Goal: Task Accomplishment & Management: Complete application form

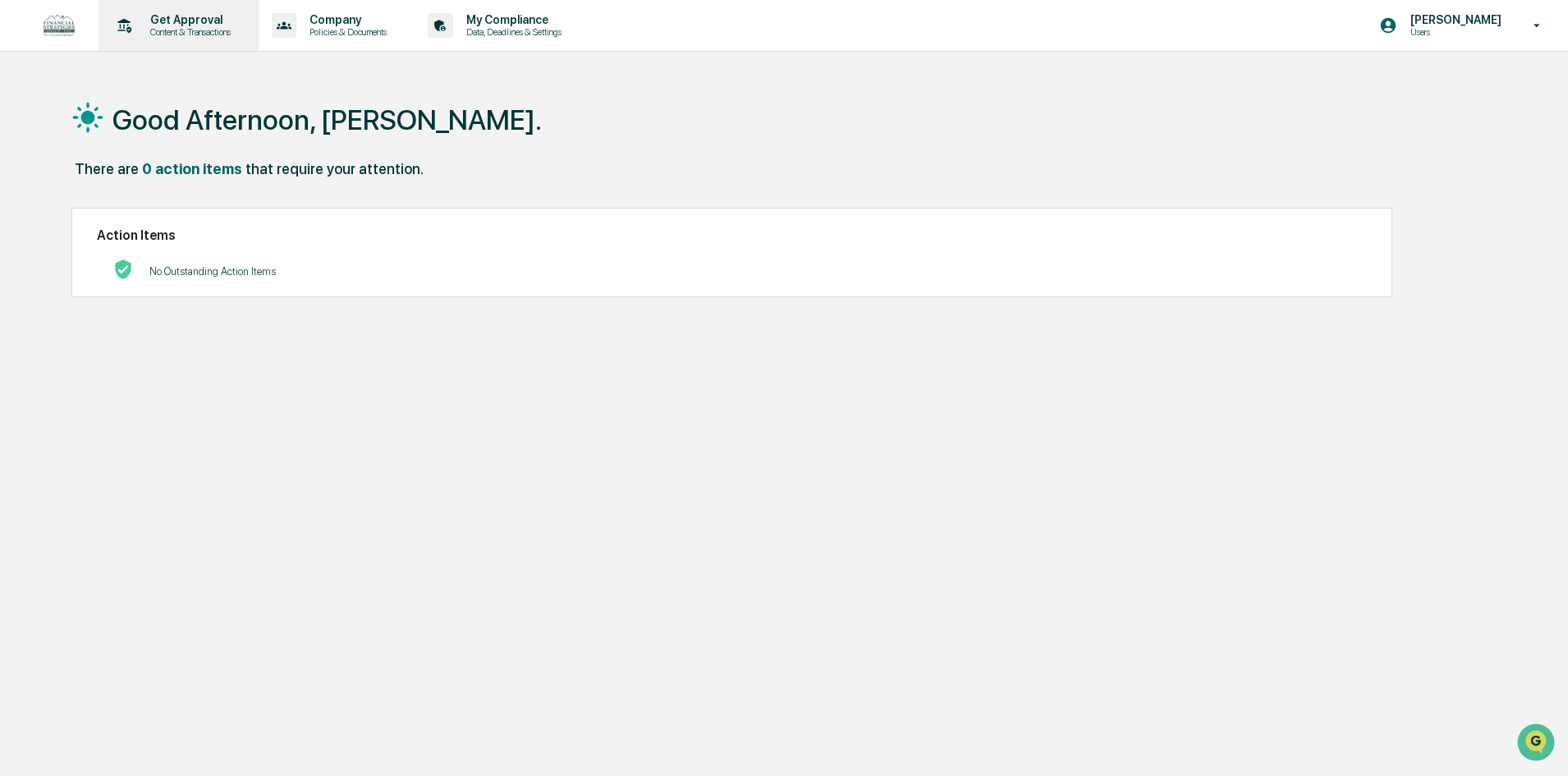
click at [205, 20] on p "Get Approval" at bounding box center [188, 20] width 102 height 13
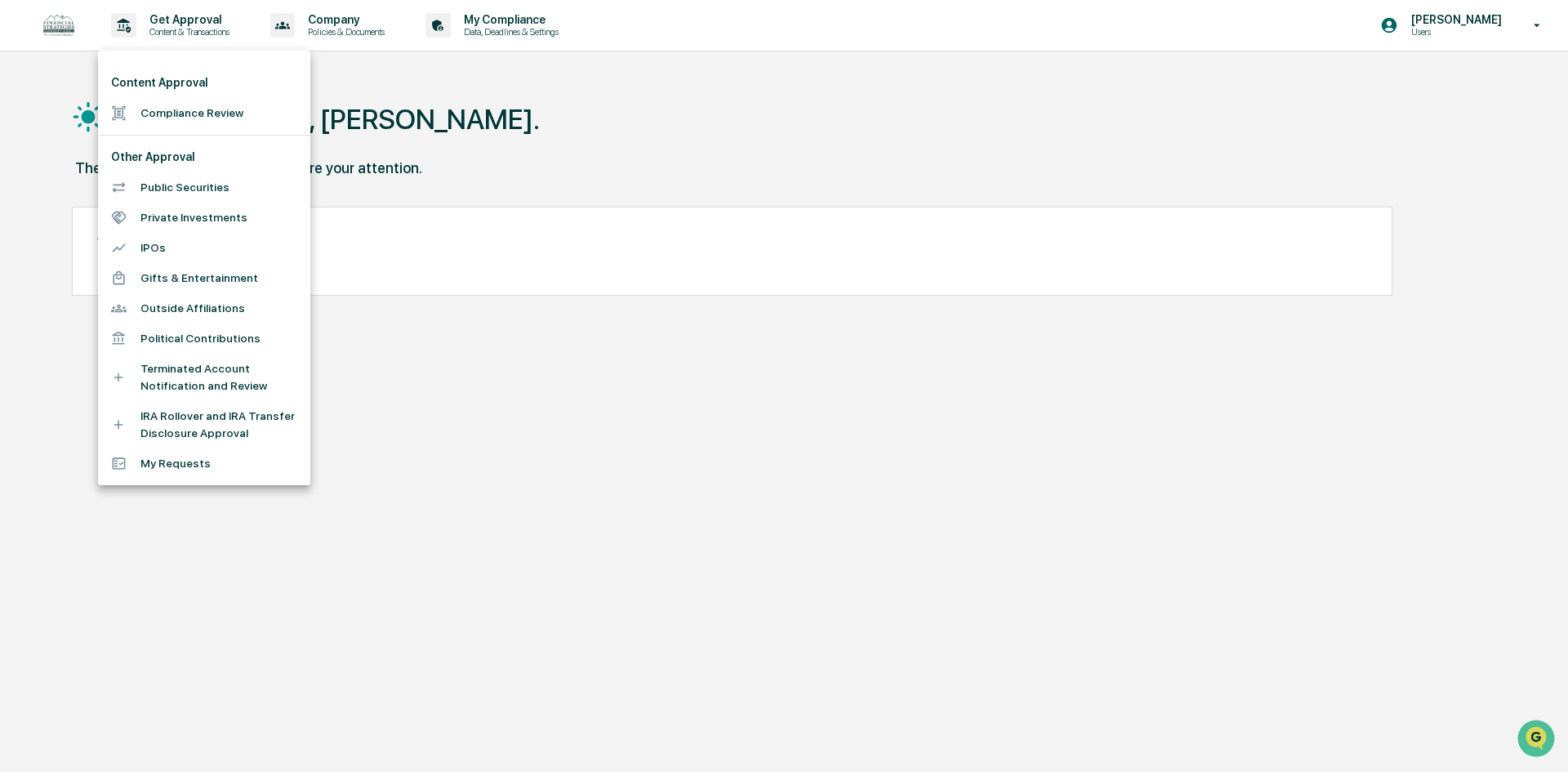
click at [212, 106] on li "Compliance Review" at bounding box center [203, 113] width 212 height 30
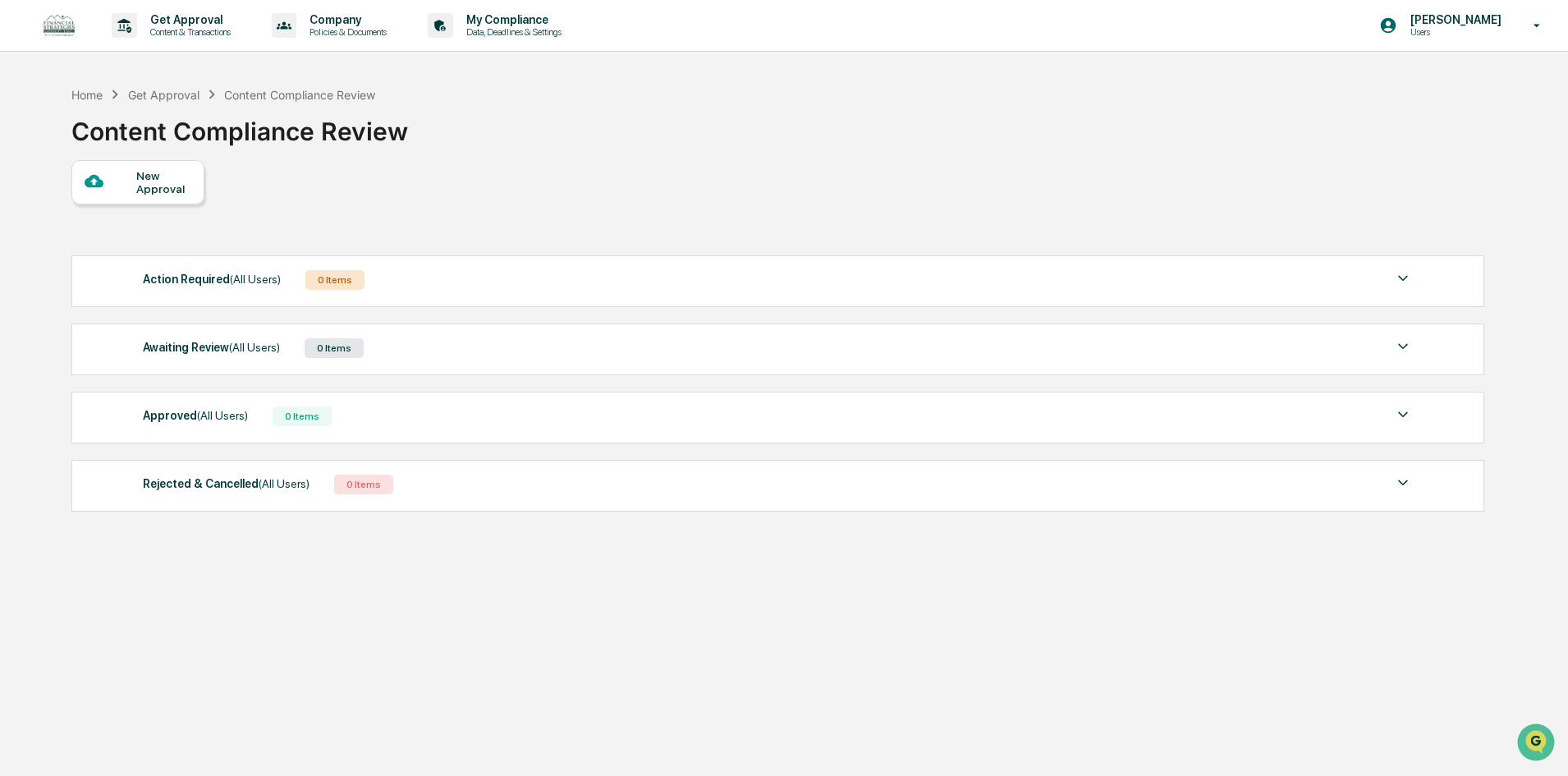
click at [157, 188] on div "New Approval" at bounding box center [164, 181] width 55 height 26
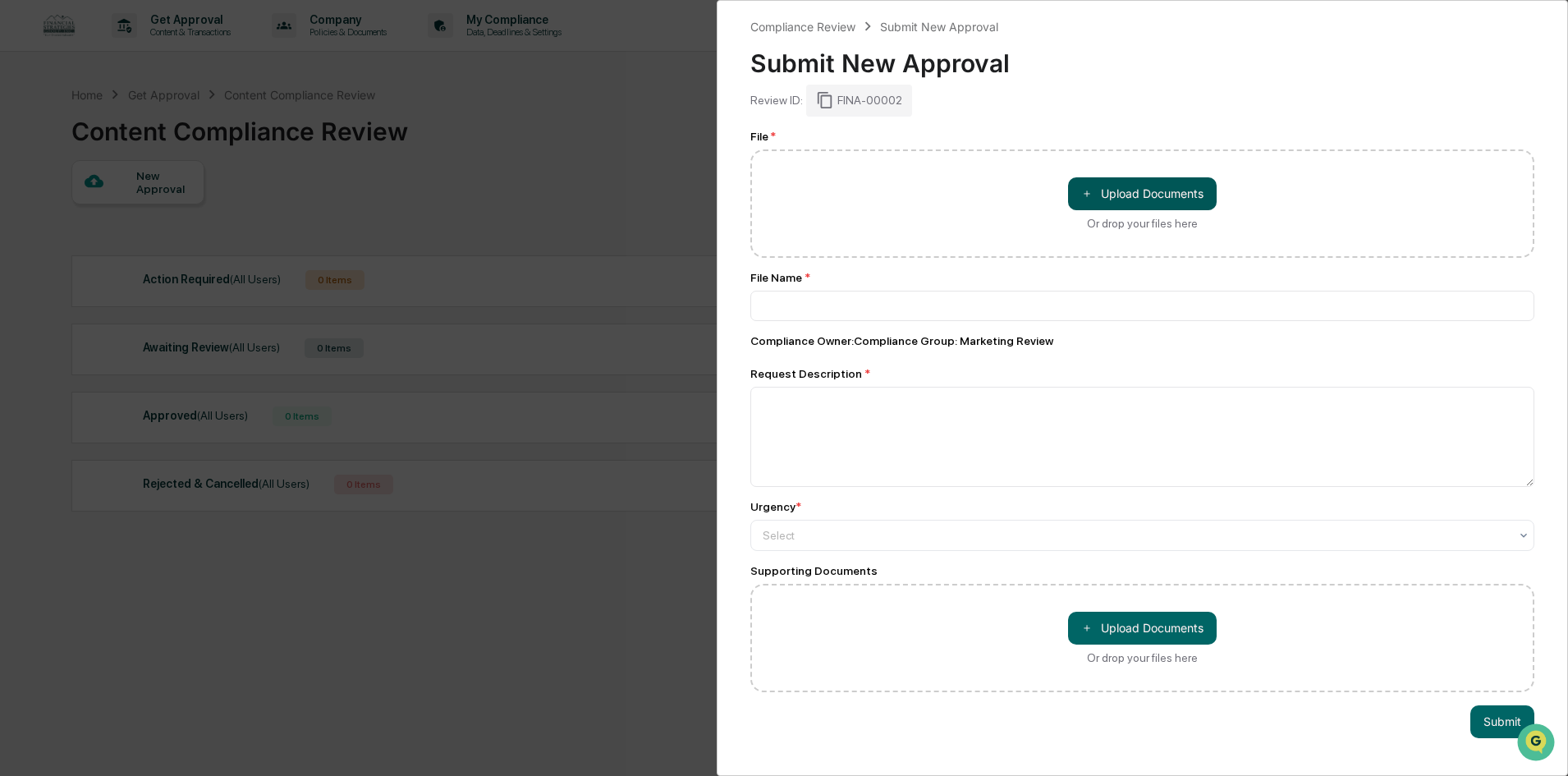
click at [1144, 188] on button "＋ Upload Documents" at bounding box center [1143, 194] width 148 height 33
type input "**********"
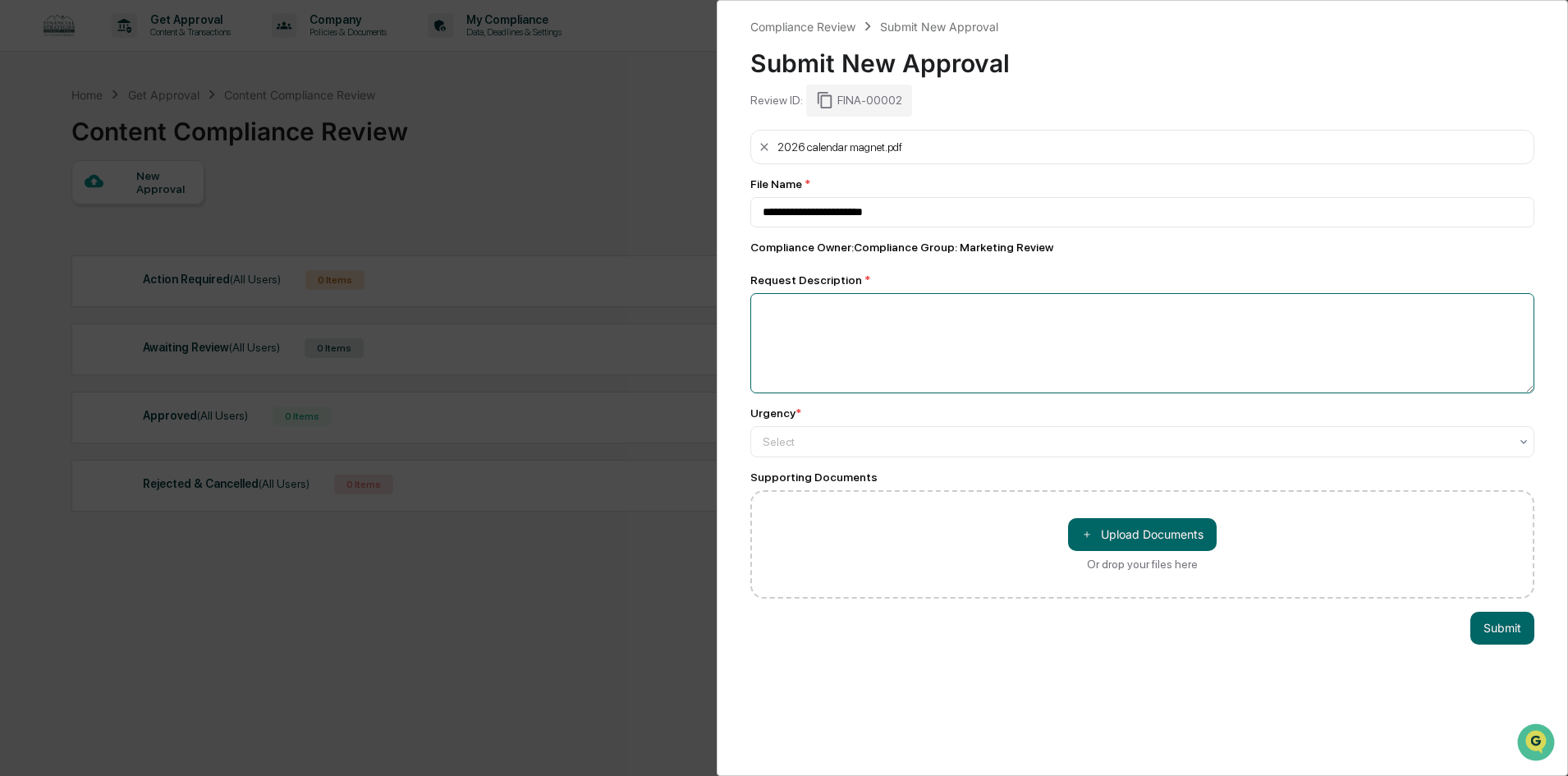
click at [938, 346] on textarea at bounding box center [1143, 343] width 784 height 100
type textarea "**********"
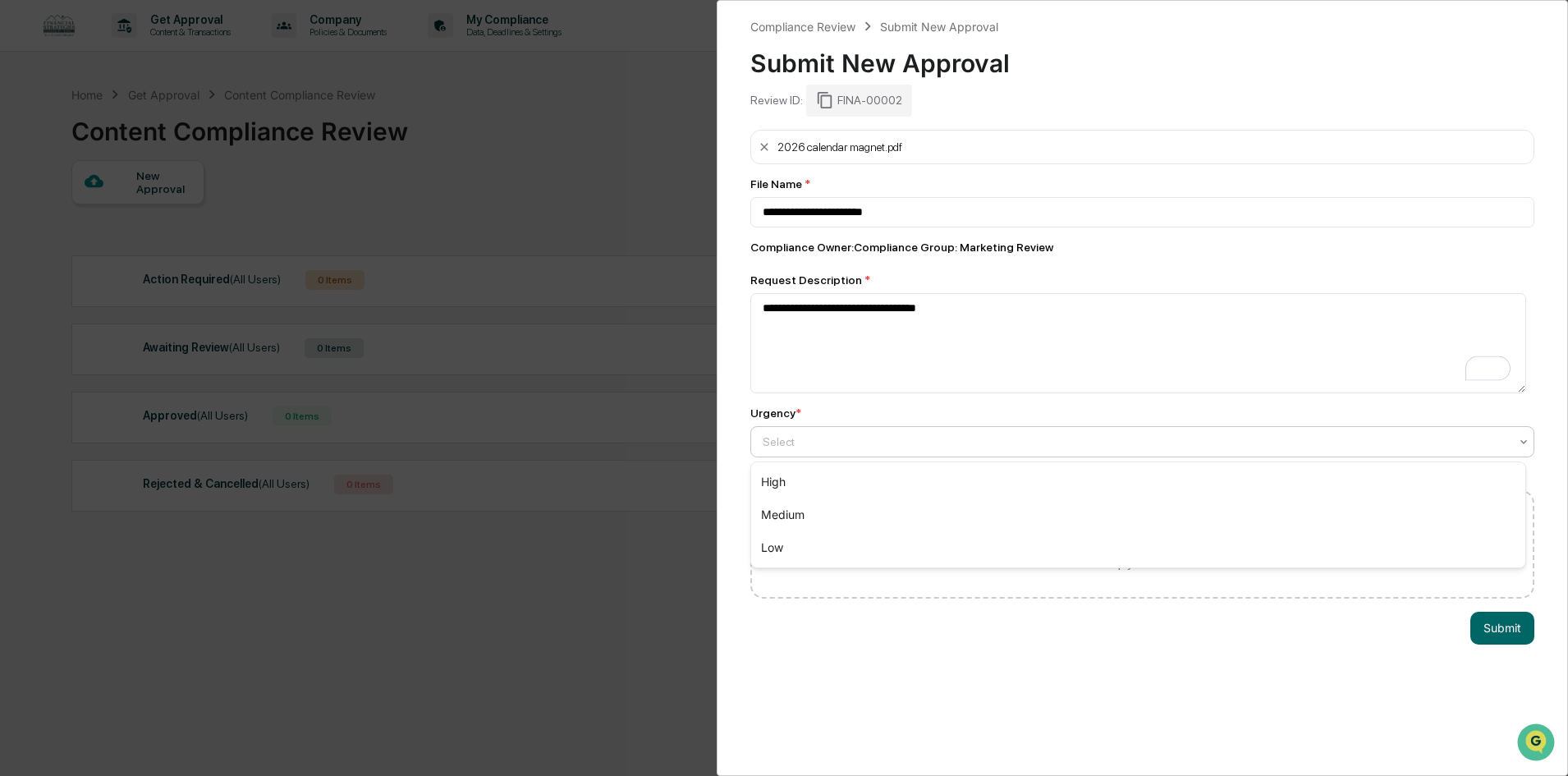
click at [990, 429] on div "Select" at bounding box center [1143, 441] width 784 height 31
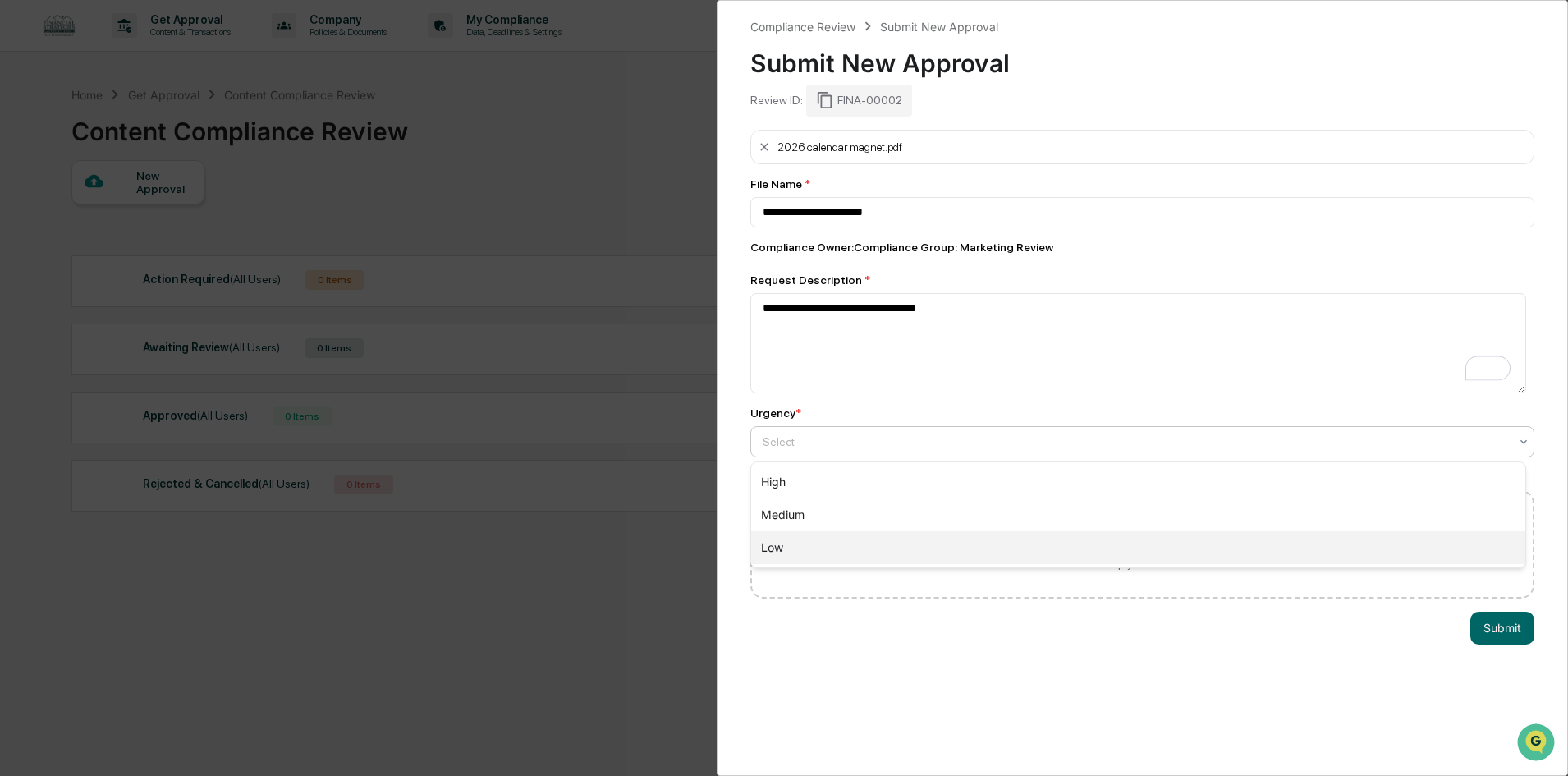
click at [929, 554] on div "Low" at bounding box center [1138, 547] width 775 height 33
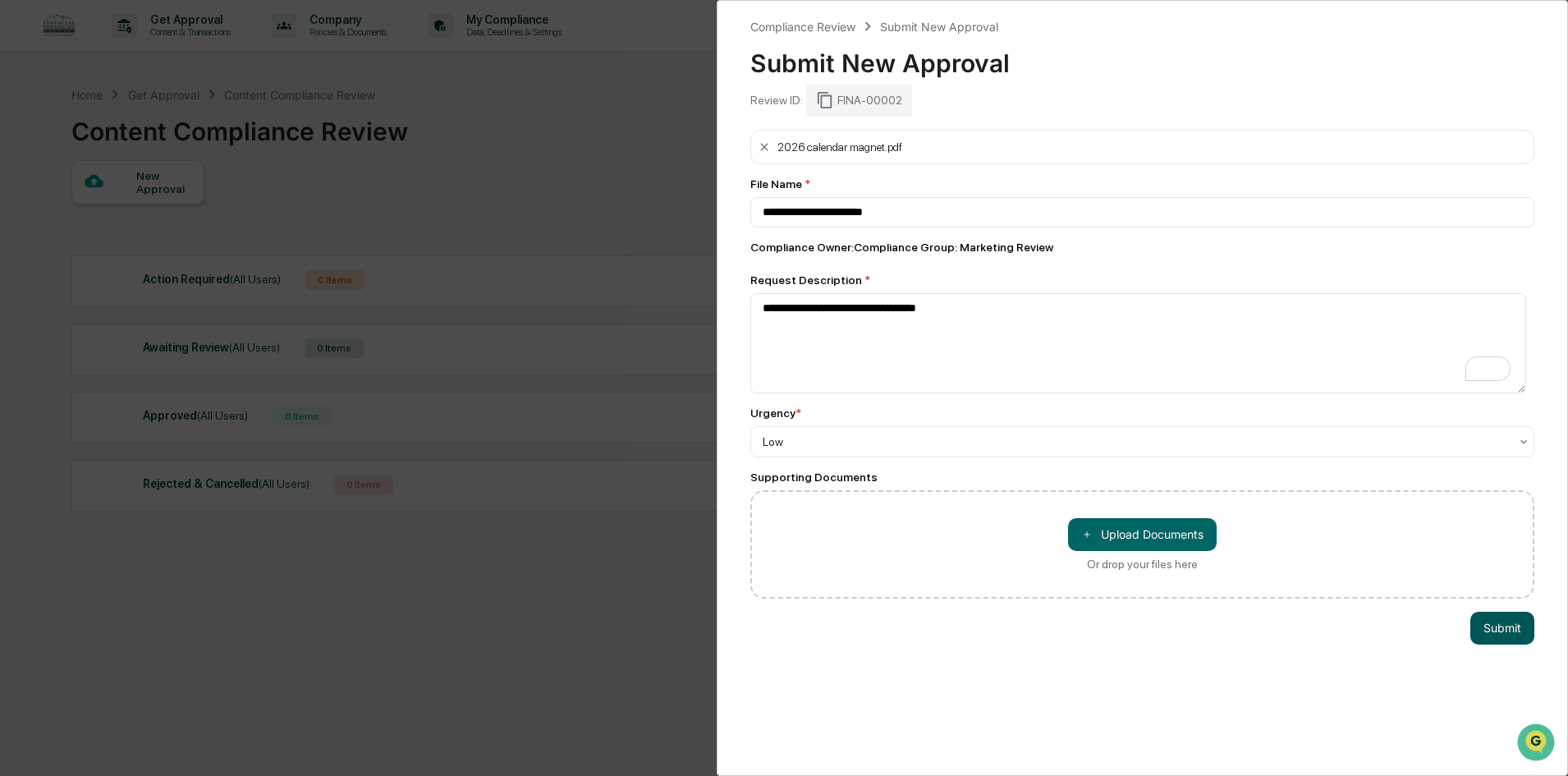
click at [1487, 633] on button "Submit" at bounding box center [1503, 628] width 64 height 33
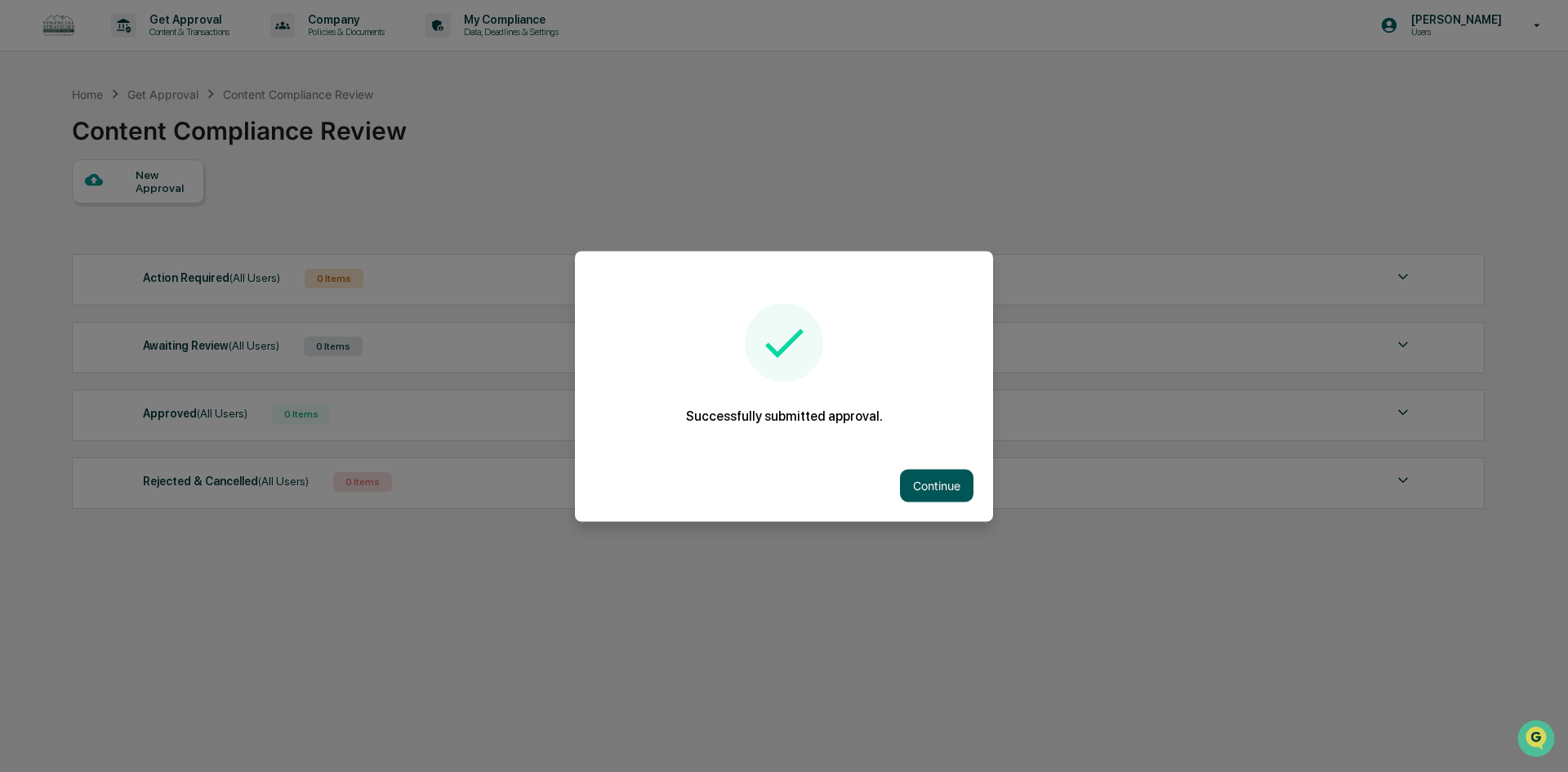
click at [935, 491] on button "Continue" at bounding box center [936, 485] width 74 height 33
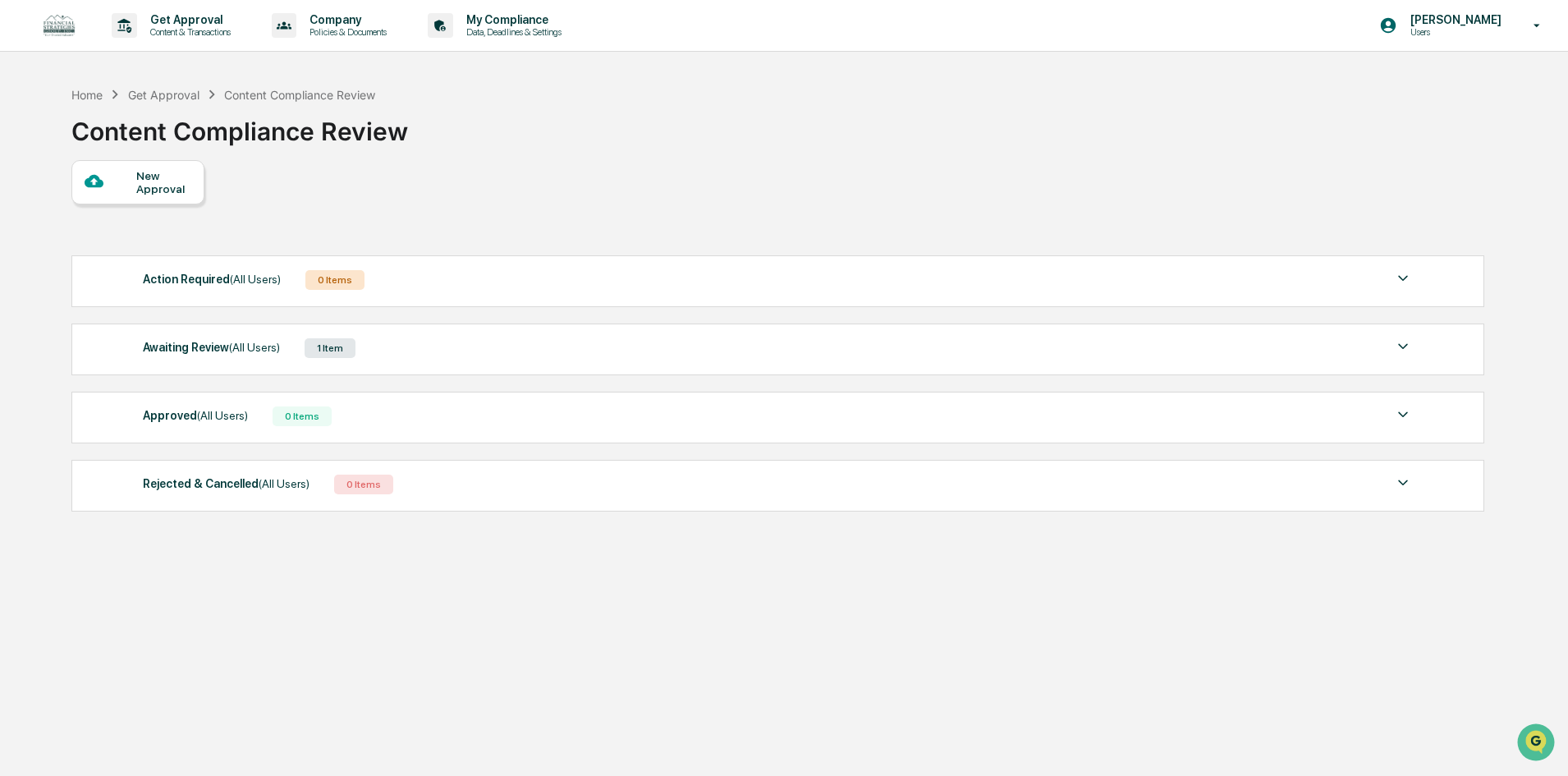
click at [548, 348] on div "Awaiting Review (All Users) 1 Item" at bounding box center [778, 348] width 1270 height 23
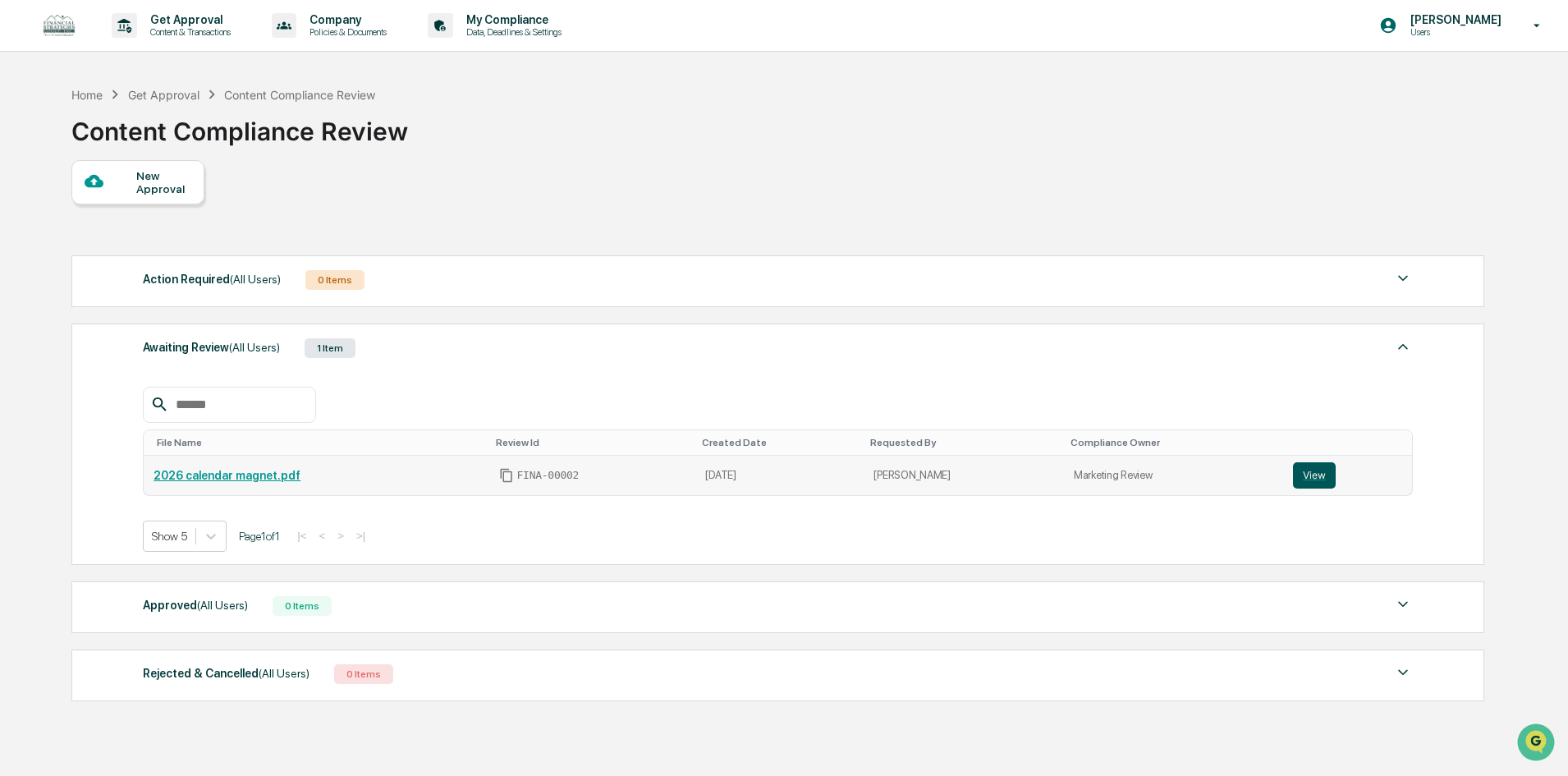
click at [1306, 475] on button "View" at bounding box center [1315, 474] width 43 height 26
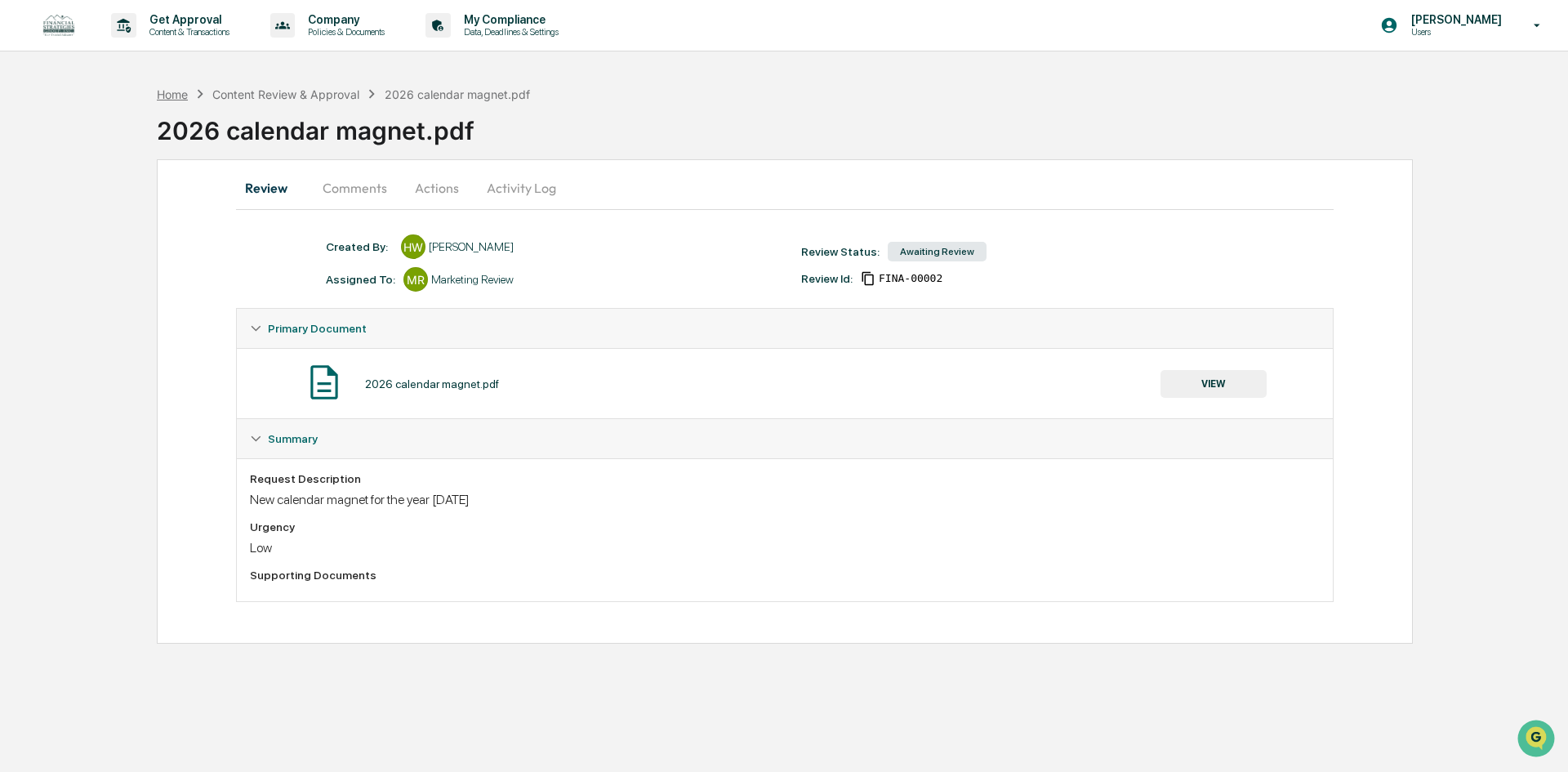
click at [182, 92] on div "Home" at bounding box center [171, 94] width 31 height 14
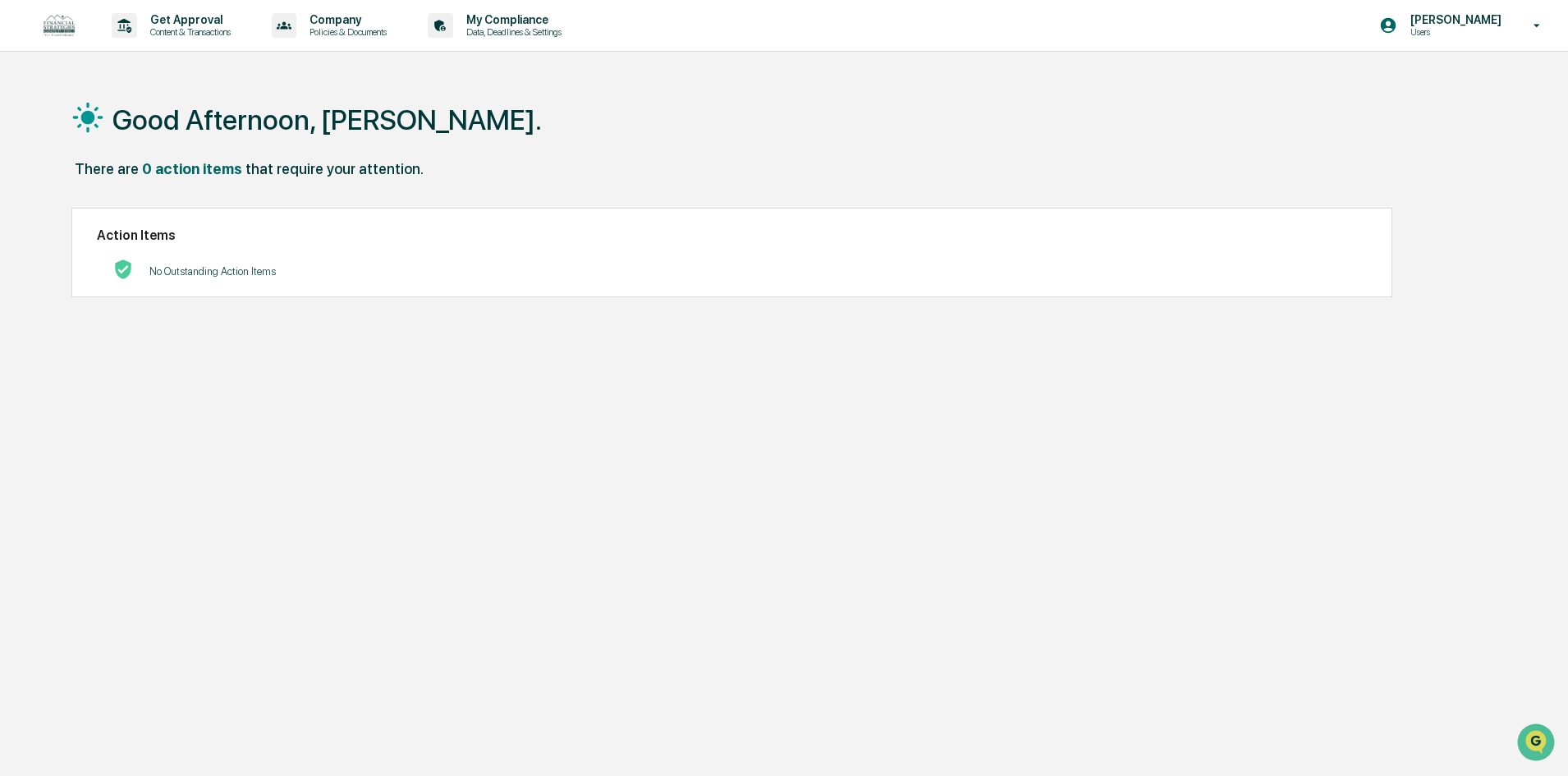
click at [247, 286] on div "No Outstanding Action Items" at bounding box center [213, 271] width 127 height 34
click at [313, 19] on p "Company" at bounding box center [346, 20] width 98 height 13
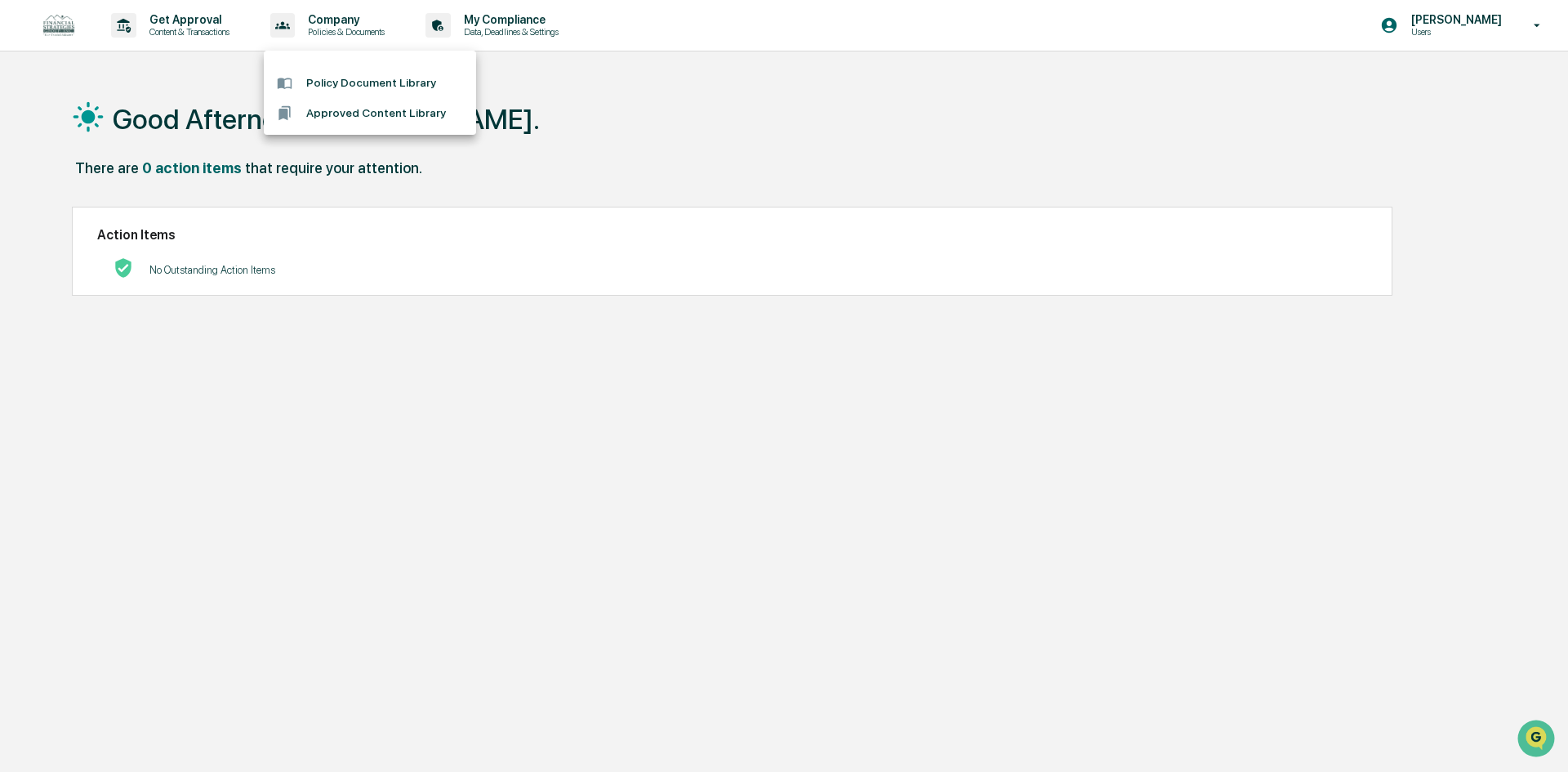
click at [298, 245] on div at bounding box center [784, 386] width 1568 height 772
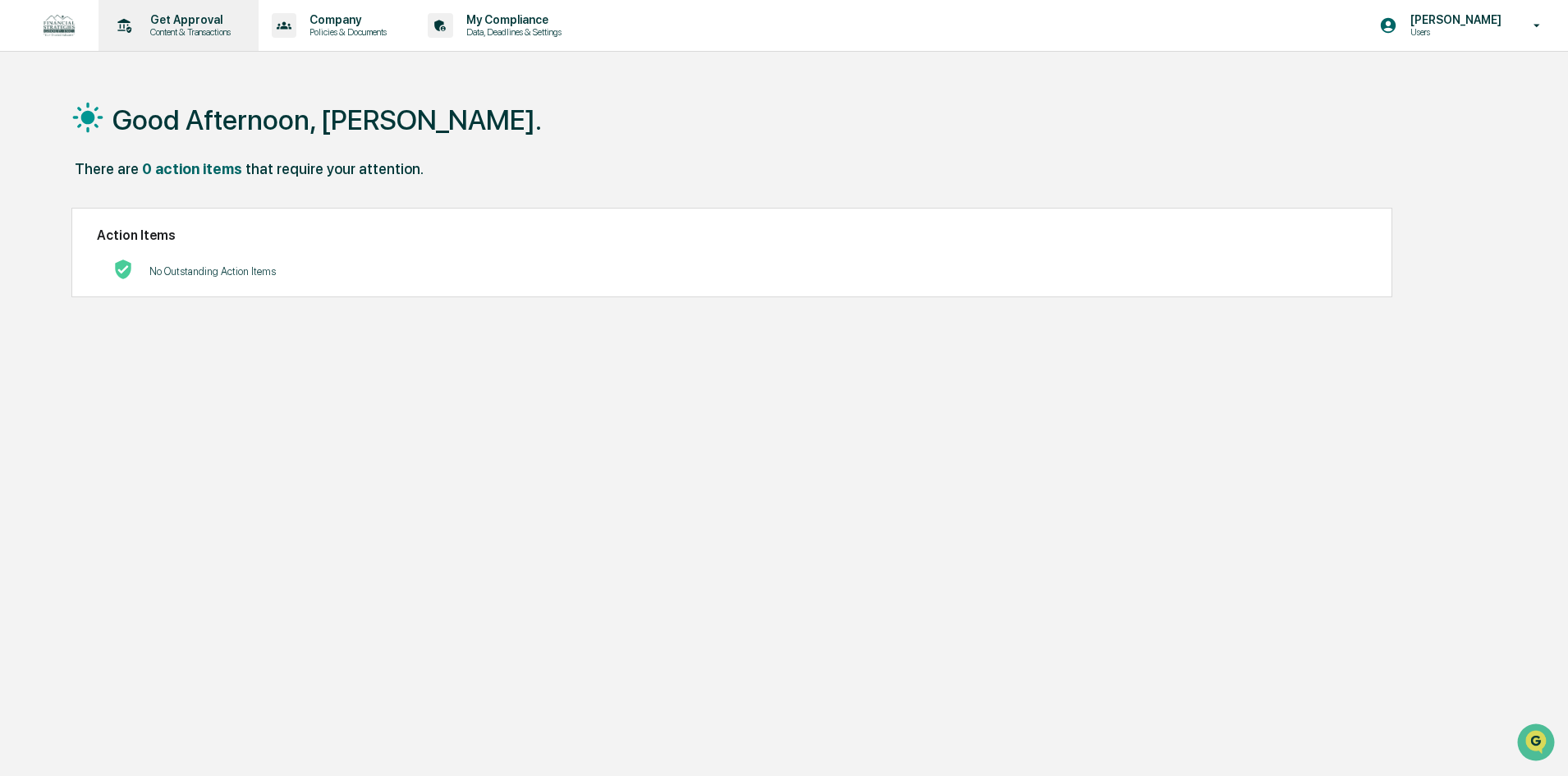
click at [194, 22] on p "Get Approval" at bounding box center [188, 20] width 102 height 13
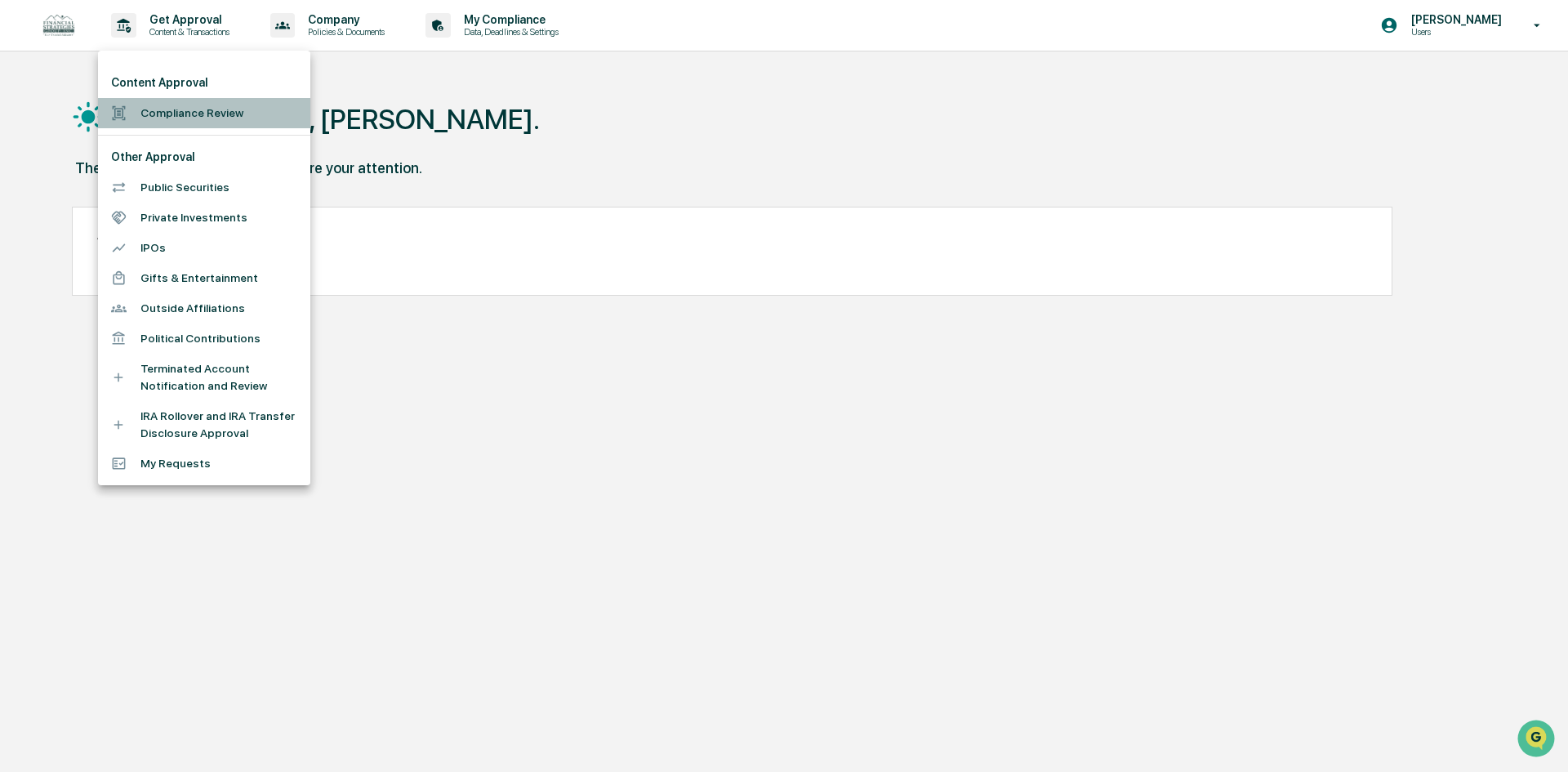
click at [196, 123] on li "Compliance Review" at bounding box center [203, 113] width 212 height 30
